Goal: Use online tool/utility: Utilize a website feature to perform a specific function

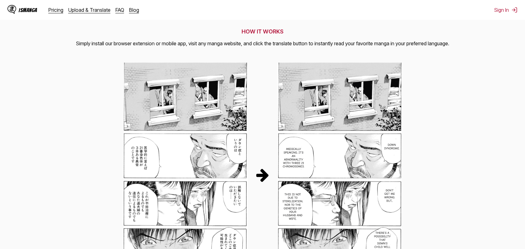
scroll to position [255, 0]
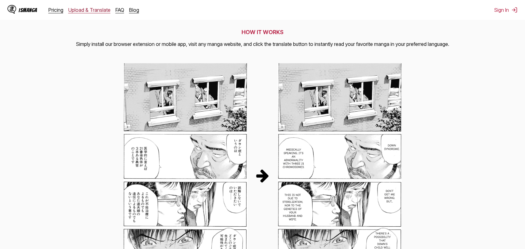
click at [94, 7] on link "Upload & Translate" at bounding box center [89, 10] width 42 height 6
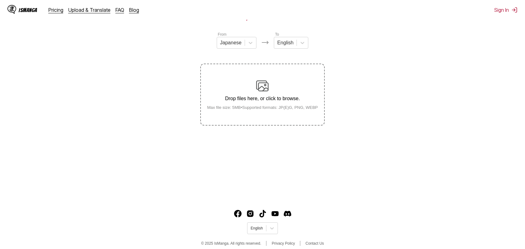
scroll to position [74, 0]
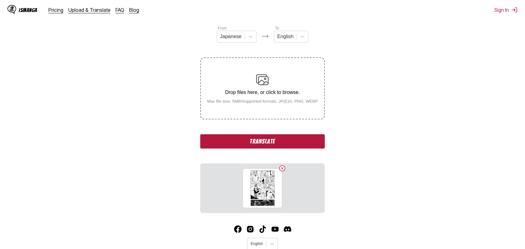
click at [265, 145] on button "Translate" at bounding box center [262, 141] width 124 height 14
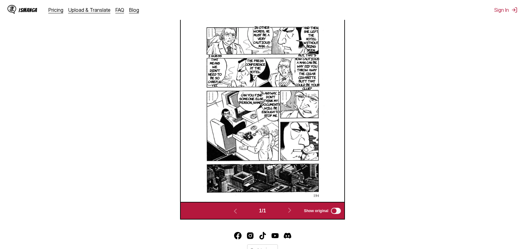
scroll to position [193, 0]
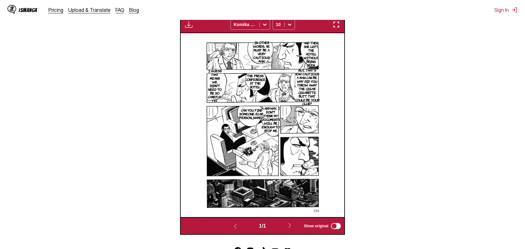
click at [190, 26] on img "button" at bounding box center [188, 24] width 7 height 7
click at [187, 24] on small "Available for premium users only" at bounding box center [199, 39] width 26 height 32
click at [393, 92] on section "From Japanese To English Drop files here, or click to browse. Max file size: 5M…" at bounding box center [262, 70] width 515 height 329
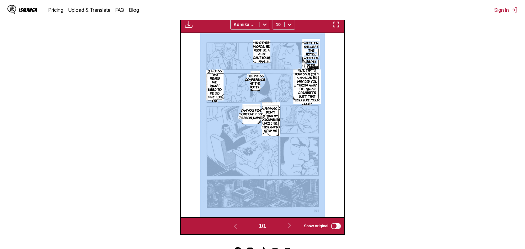
drag, startPoint x: 328, startPoint y: 38, endPoint x: 315, endPoint y: 66, distance: 30.3
click at [315, 66] on div "And then, she left the hotel without being seen... In other words... he must be…" at bounding box center [262, 125] width 163 height 184
copy div "And then, she left the hotel without being seen."
drag, startPoint x: 312, startPoint y: 55, endPoint x: 346, endPoint y: 103, distance: 59.0
click at [346, 103] on section "From Japanese To English Drop files here, or click to browse. Max file size: 5M…" at bounding box center [262, 70] width 515 height 329
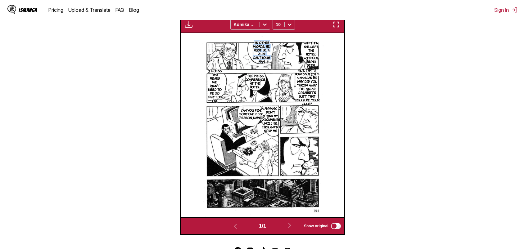
drag, startPoint x: 253, startPoint y: 41, endPoint x: 269, endPoint y: 61, distance: 26.0
click at [269, 61] on p "In other words... he must be a very cautious man." at bounding box center [261, 51] width 19 height 25
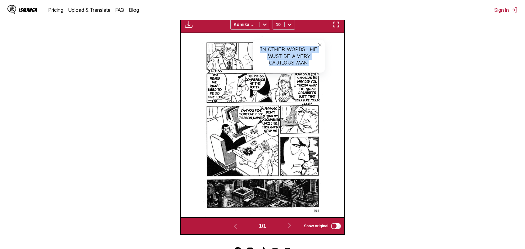
drag, startPoint x: 258, startPoint y: 48, endPoint x: 310, endPoint y: 63, distance: 54.0
click at [310, 63] on div "In other words... he must be a very cautious man." at bounding box center [289, 56] width 72 height 33
copy div "In other words... he must be a very cautious man."
click at [344, 104] on div "And then, she left the hotel without being seen... In other words... he must be…" at bounding box center [262, 125] width 164 height 184
click at [322, 46] on icon "close-tooltip" at bounding box center [319, 45] width 4 height 4
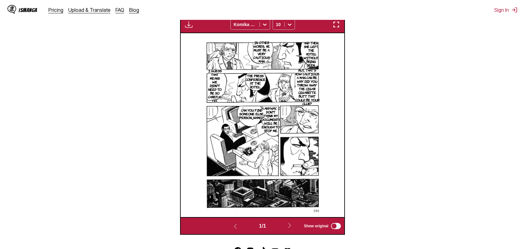
click at [291, 69] on img at bounding box center [262, 125] width 124 height 184
drag, startPoint x: 291, startPoint y: 69, endPoint x: 300, endPoint y: 74, distance: 10.3
click at [305, 80] on div "And then, she left the hotel without being seen... In other words... he must be…" at bounding box center [262, 125] width 163 height 184
drag, startPoint x: 319, startPoint y: 105, endPoint x: 296, endPoint y: 72, distance: 40.4
click at [296, 72] on p "But... that's how cautious a man can be. Why did you throw away the cigar cigar…" at bounding box center [307, 87] width 28 height 40
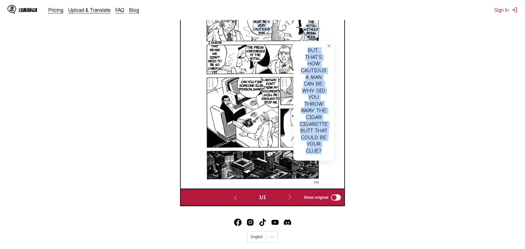
scroll to position [206, 0]
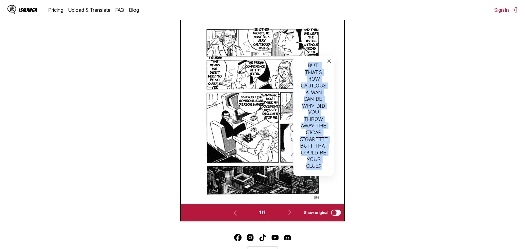
drag, startPoint x: 325, startPoint y: 137, endPoint x: 306, endPoint y: 67, distance: 73.5
click at [306, 67] on div "But... that's how cautious a man can be. Why did you throw away the cigar cigar…" at bounding box center [313, 116] width 41 height 120
copy div "But... that's how cautious a man can be. Why did you throw away the cigar cigar…"
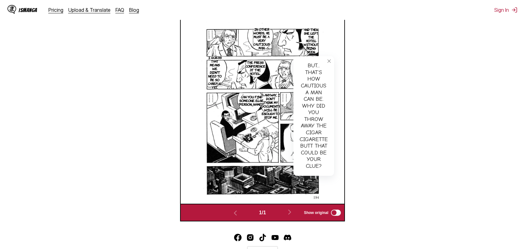
click at [255, 65] on p "The press conference at the hotel." at bounding box center [255, 67] width 23 height 17
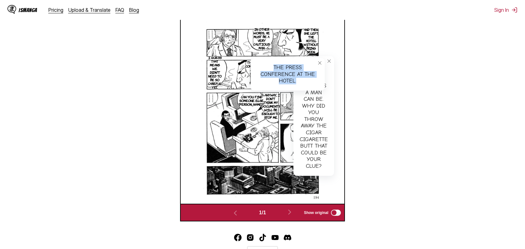
drag, startPoint x: 260, startPoint y: 65, endPoint x: 311, endPoint y: 81, distance: 54.2
click at [311, 81] on div "The press conference at the hotel." at bounding box center [287, 74] width 74 height 33
copy div "The press conference at the hotel."
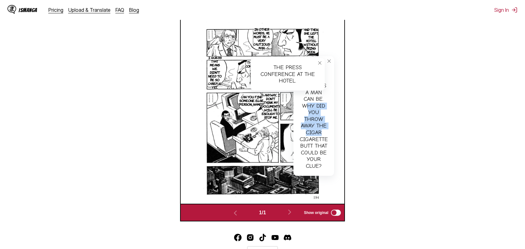
drag, startPoint x: 308, startPoint y: 108, endPoint x: 320, endPoint y: 135, distance: 29.5
click at [320, 135] on div "But... that's how cautious a man can be. Why did you throw away the cigar cigar…" at bounding box center [313, 116] width 41 height 120
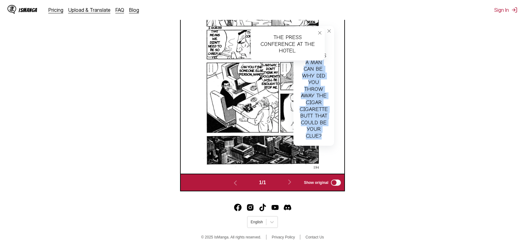
drag, startPoint x: 323, startPoint y: 136, endPoint x: 293, endPoint y: 65, distance: 76.4
click at [293, 65] on div "But... that's how cautious a man can be. Why did you throw away the cigar cigar…" at bounding box center [313, 86] width 41 height 120
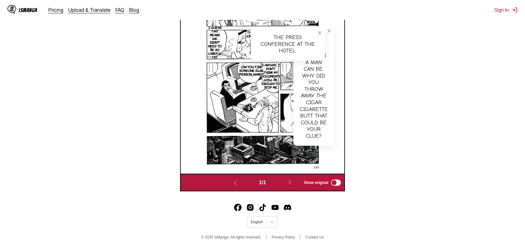
click at [320, 34] on icon "close-tooltip" at bounding box center [319, 33] width 4 height 4
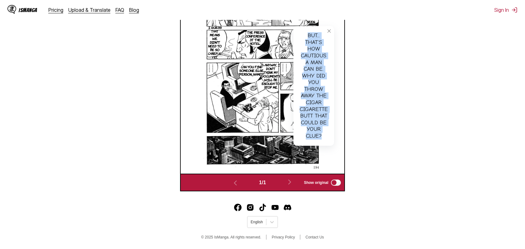
drag, startPoint x: 327, startPoint y: 137, endPoint x: 307, endPoint y: 36, distance: 103.4
click at [307, 36] on div "But... that's how cautious a man can be. Why did you throw away the cigar cigar…" at bounding box center [313, 86] width 41 height 120
copy div "But... that's how cautious a man can be. Why did you throw away the cigar cigar…"
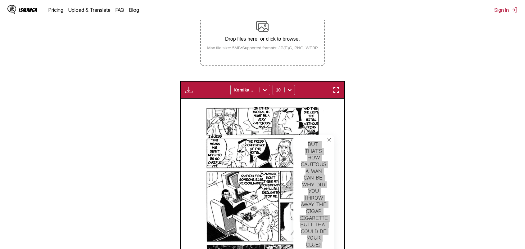
scroll to position [113, 0]
